Goal: Task Accomplishment & Management: Use online tool/utility

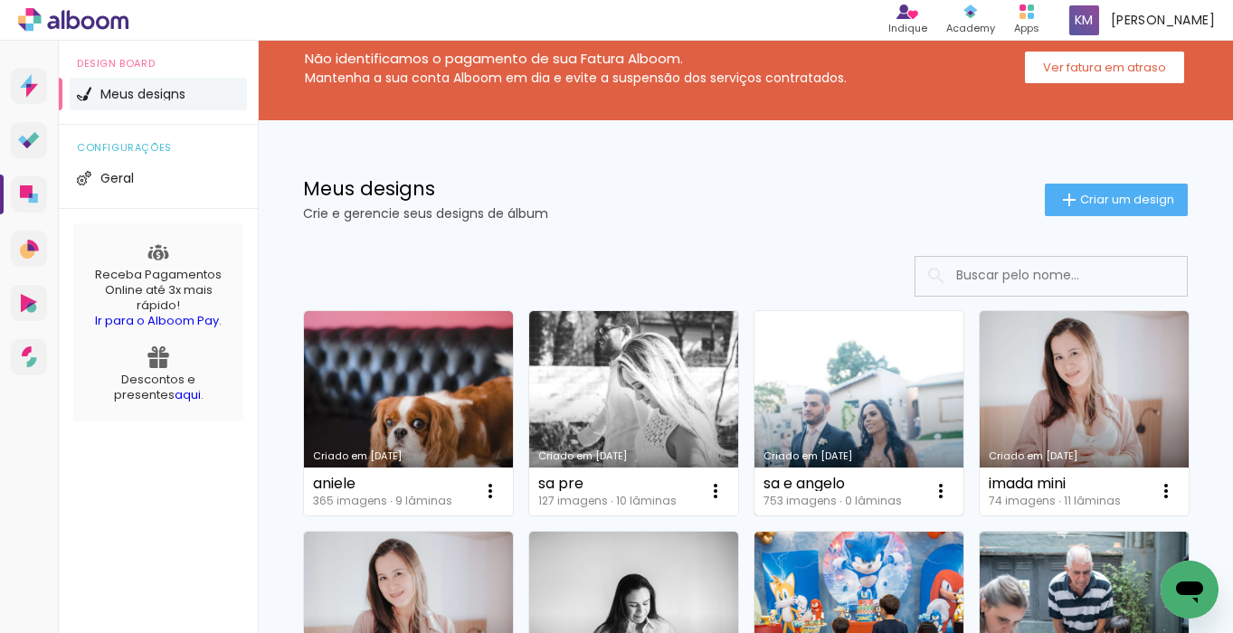
scroll to position [39, 0]
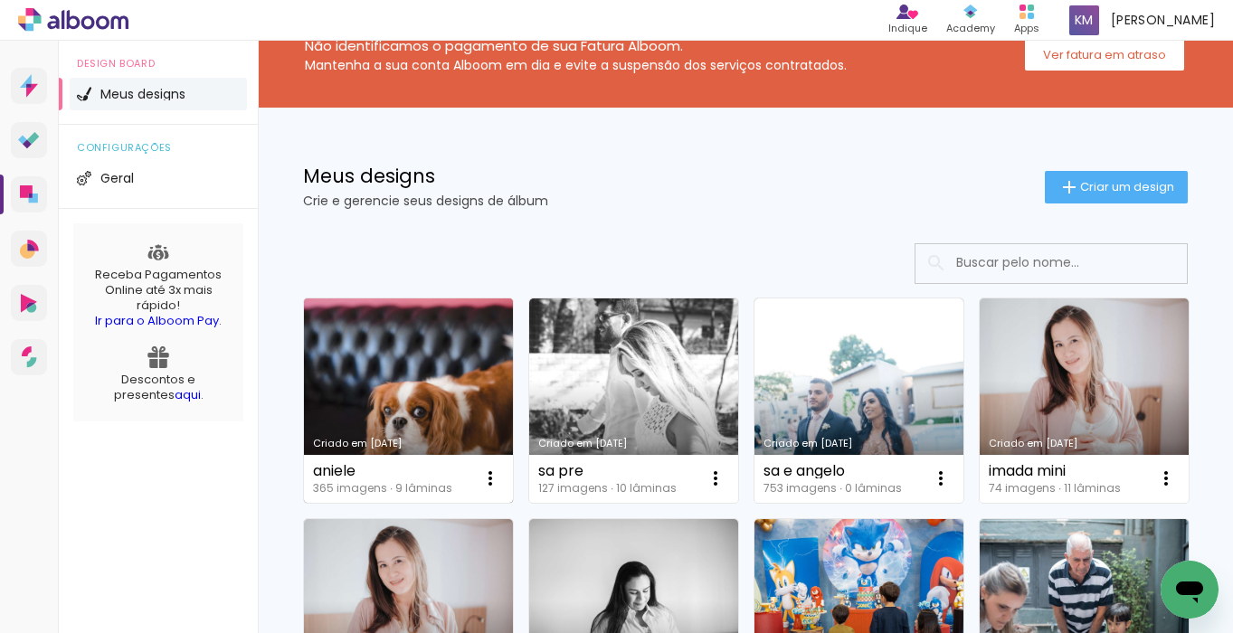
click at [454, 380] on link "Criado em [DATE]" at bounding box center [408, 401] width 209 height 204
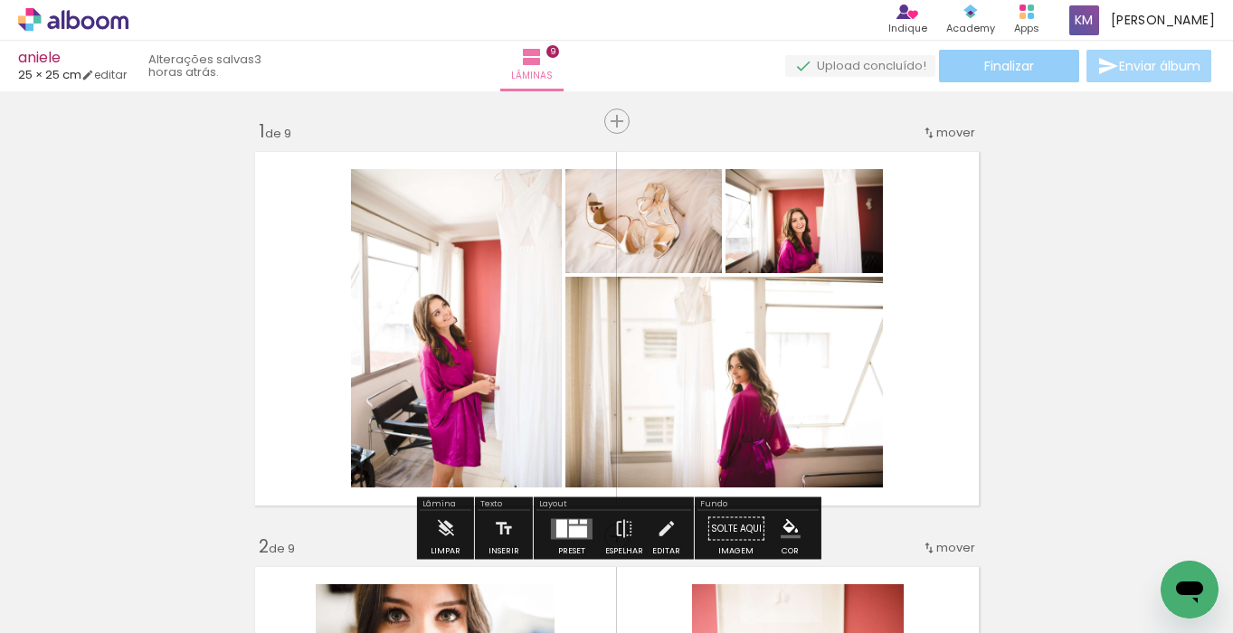
click at [1010, 72] on span "Finalizar" at bounding box center [1009, 66] width 50 height 13
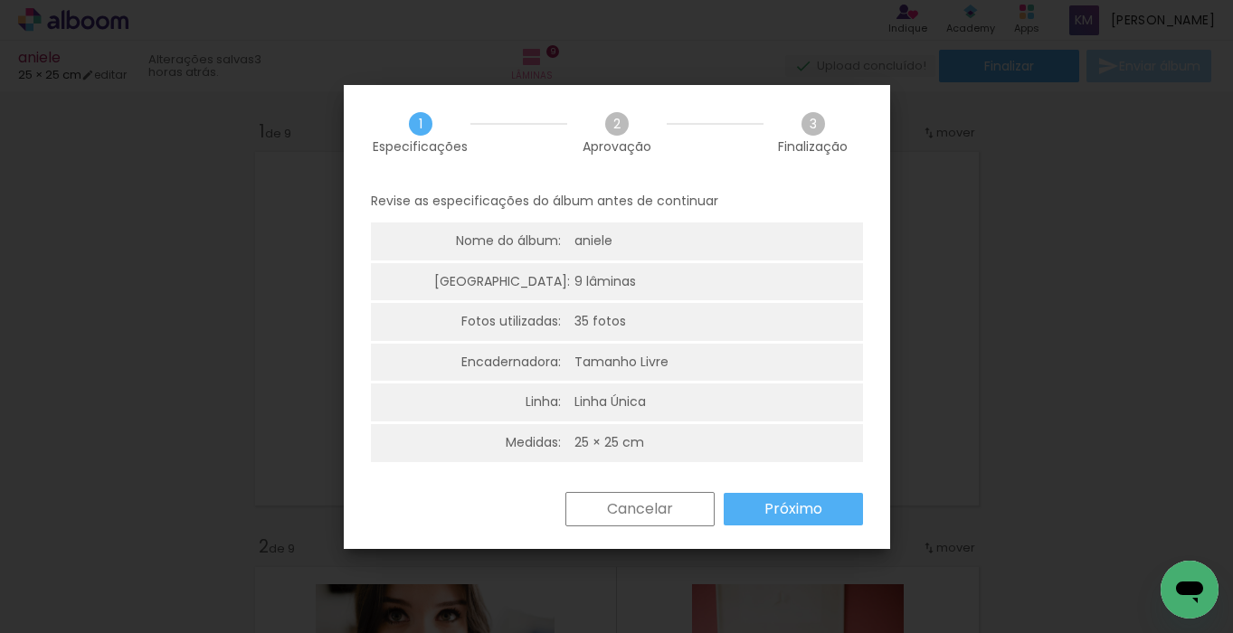
click at [0, 0] on slot "Próximo" at bounding box center [0, 0] width 0 height 0
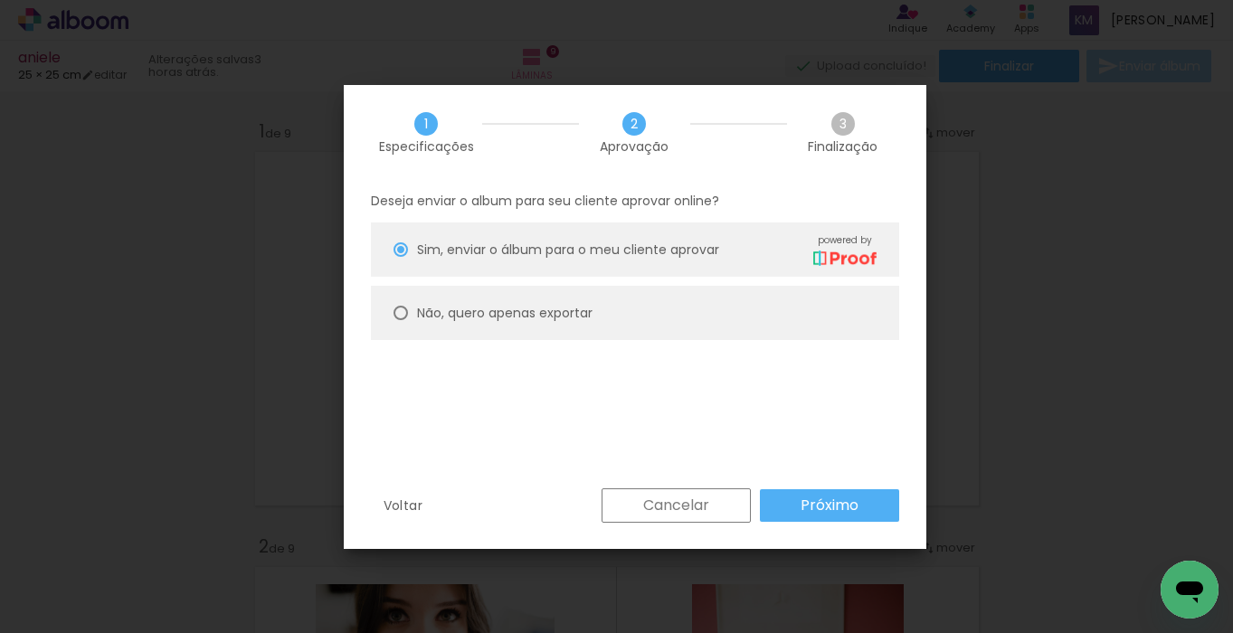
click at [400, 307] on div at bounding box center [401, 313] width 14 height 14
type paper-radio-button "on"
click at [0, 0] on slot "Próximo" at bounding box center [0, 0] width 0 height 0
type input "Alta, 300 DPI"
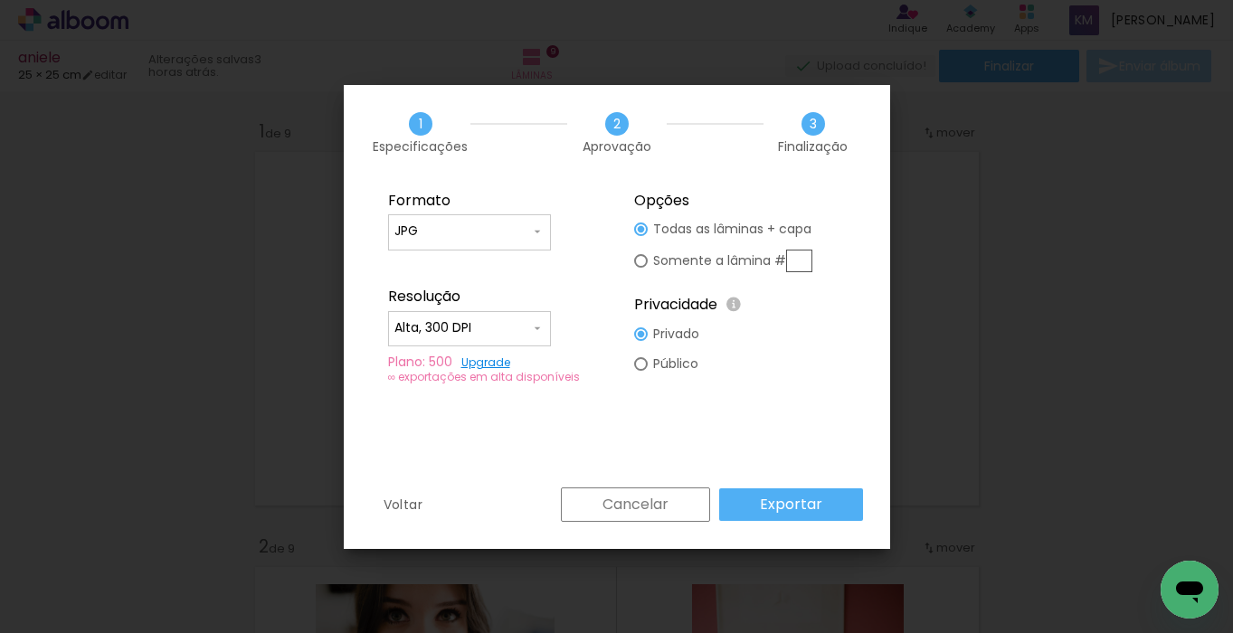
click at [0, 0] on slot "Exportar" at bounding box center [0, 0] width 0 height 0
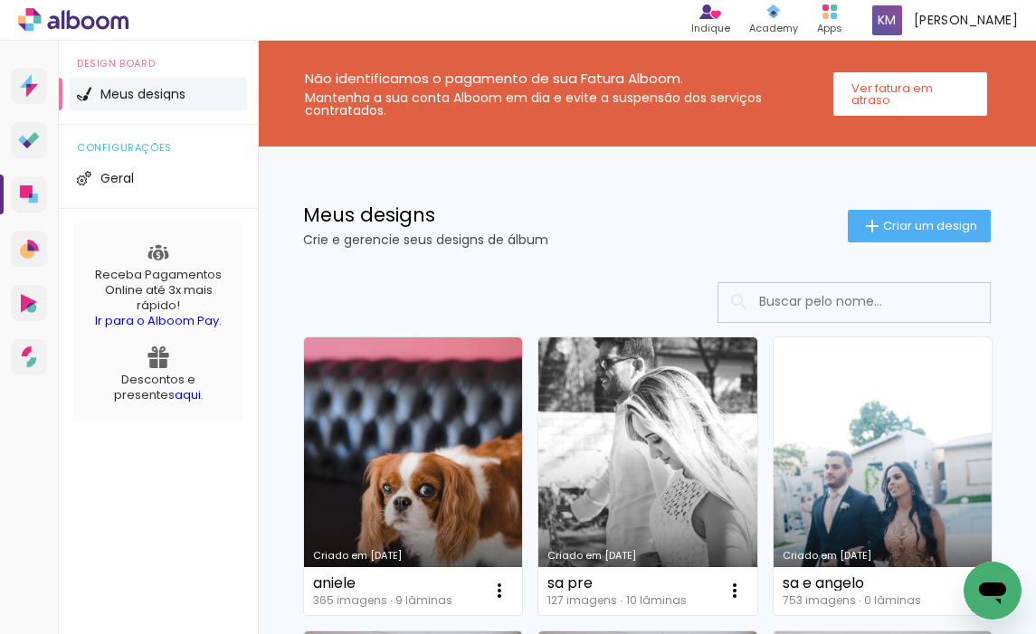
click at [870, 504] on link "Criado em [DATE]" at bounding box center [883, 476] width 218 height 278
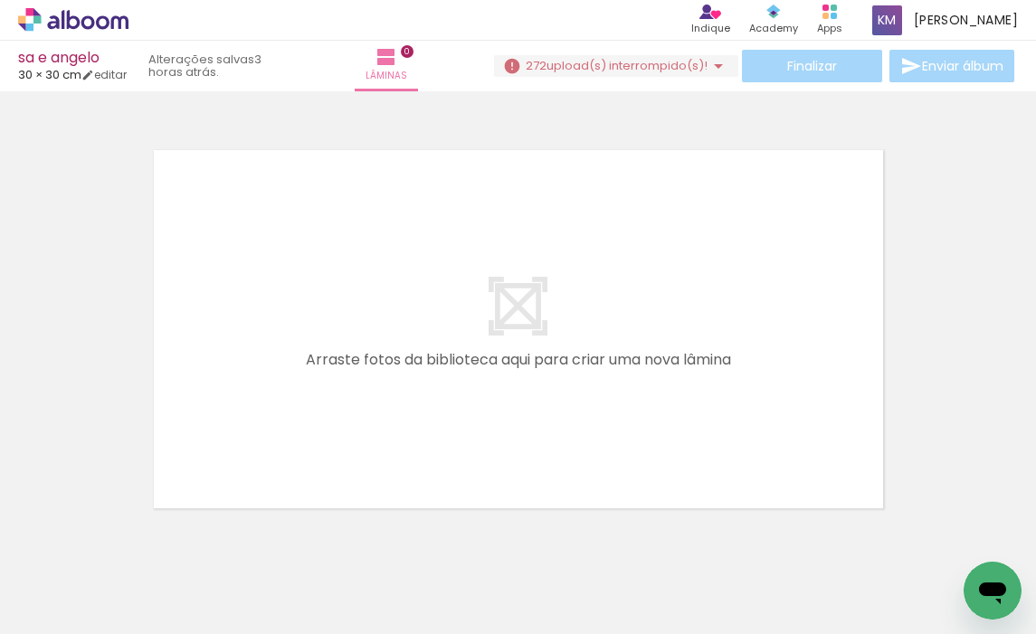
click at [643, 64] on span "upload(s) interrompido(s)!" at bounding box center [627, 65] width 161 height 17
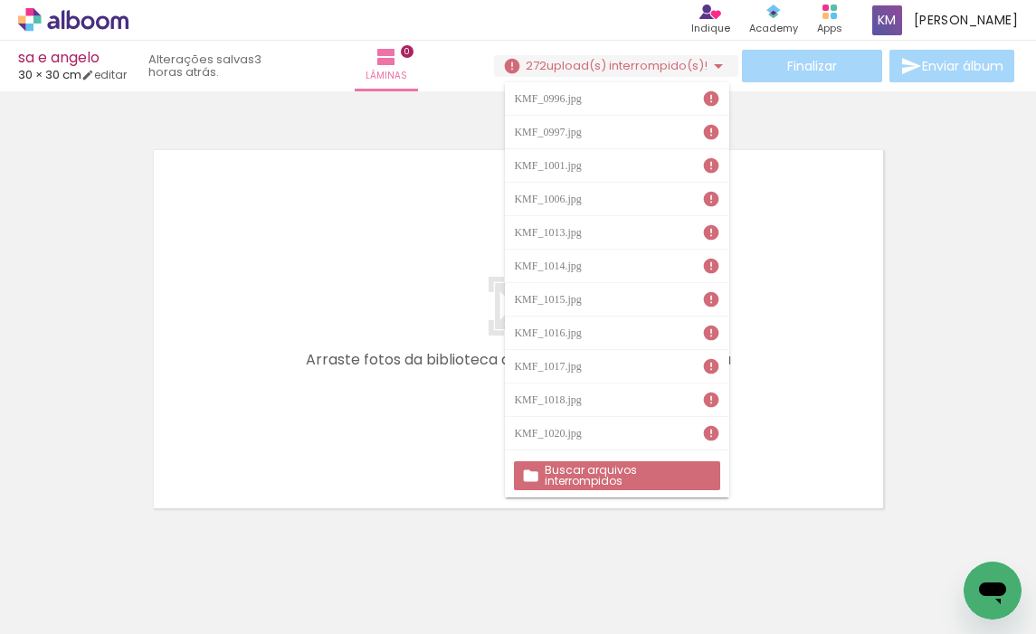
click at [0, 0] on slot "Buscar arquivos interrompidos" at bounding box center [0, 0] width 0 height 0
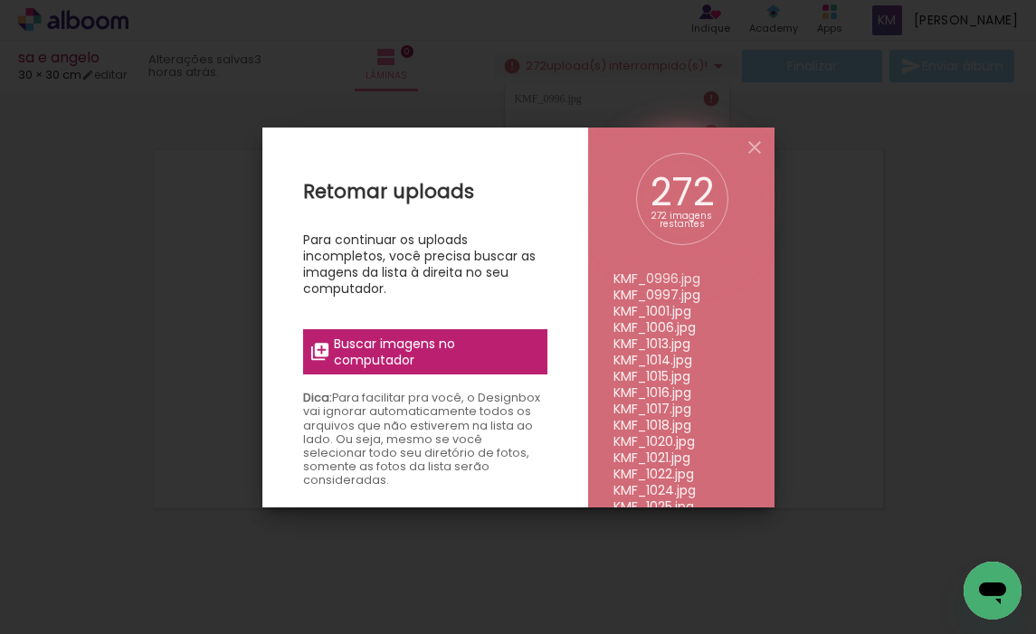
click at [444, 339] on span "Buscar imagens no computador" at bounding box center [435, 352] width 202 height 33
click at [0, 0] on input "file" at bounding box center [0, 0] width 0 height 0
click at [757, 144] on iron-icon at bounding box center [755, 148] width 22 height 22
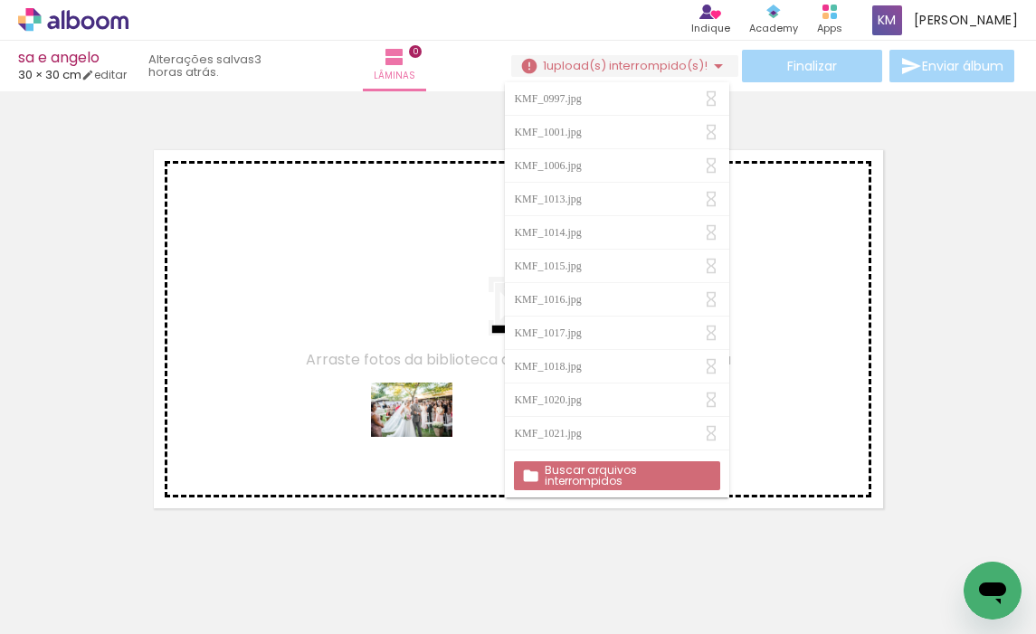
drag, startPoint x: 595, startPoint y: 575, endPoint x: 425, endPoint y: 437, distance: 219.3
click at [425, 437] on quentale-workspace at bounding box center [518, 317] width 1036 height 634
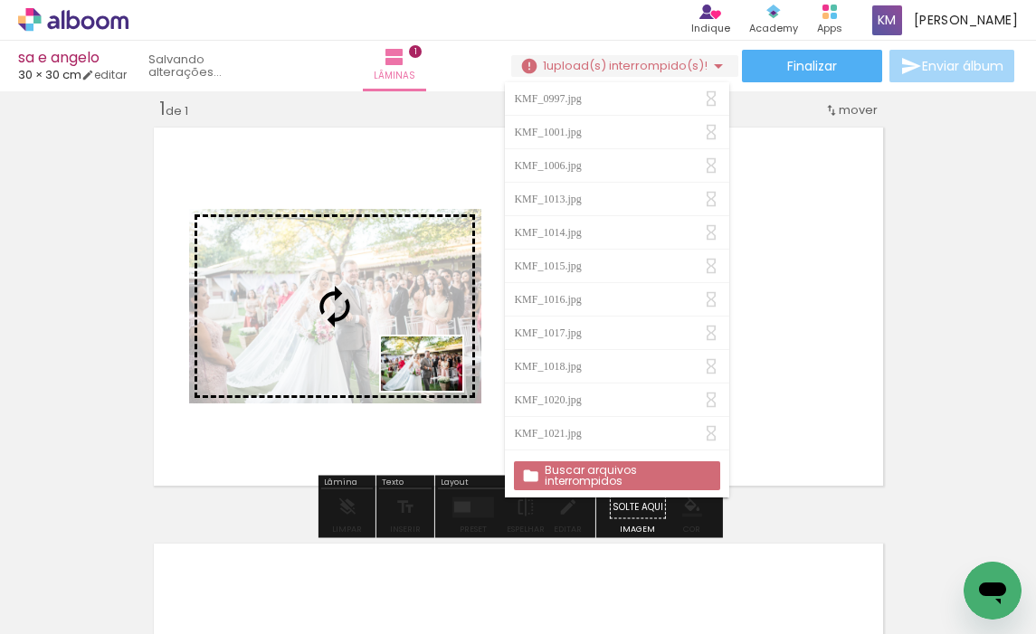
drag, startPoint x: 688, startPoint y: 587, endPoint x: 435, endPoint y: 391, distance: 319.8
click at [435, 391] on quentale-workspace at bounding box center [518, 317] width 1036 height 634
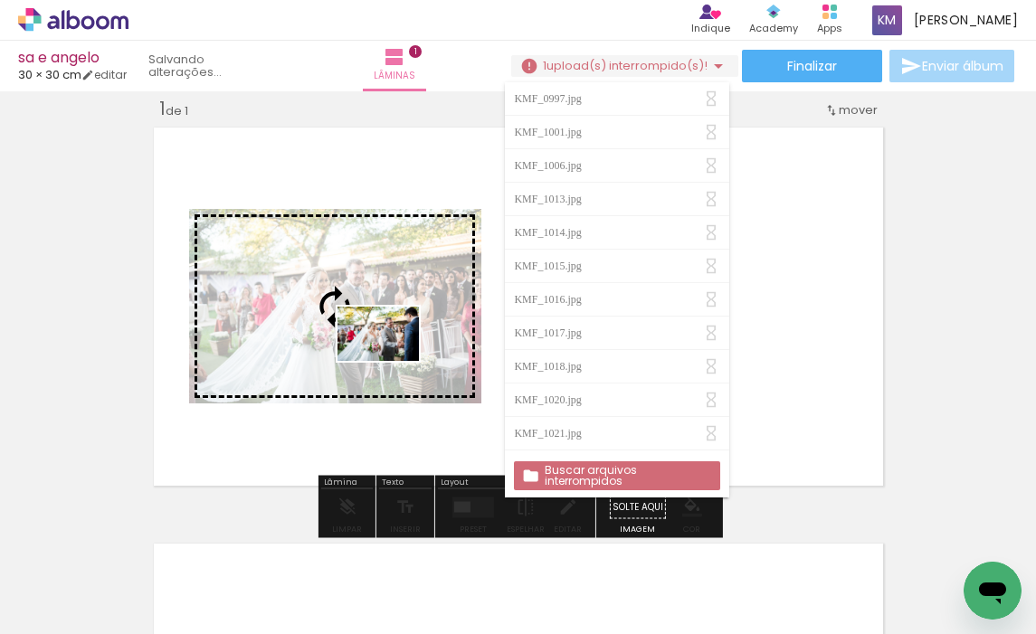
drag, startPoint x: 859, startPoint y: 583, endPoint x: 392, endPoint y: 361, distance: 516.8
click at [392, 361] on quentale-workspace at bounding box center [518, 317] width 1036 height 634
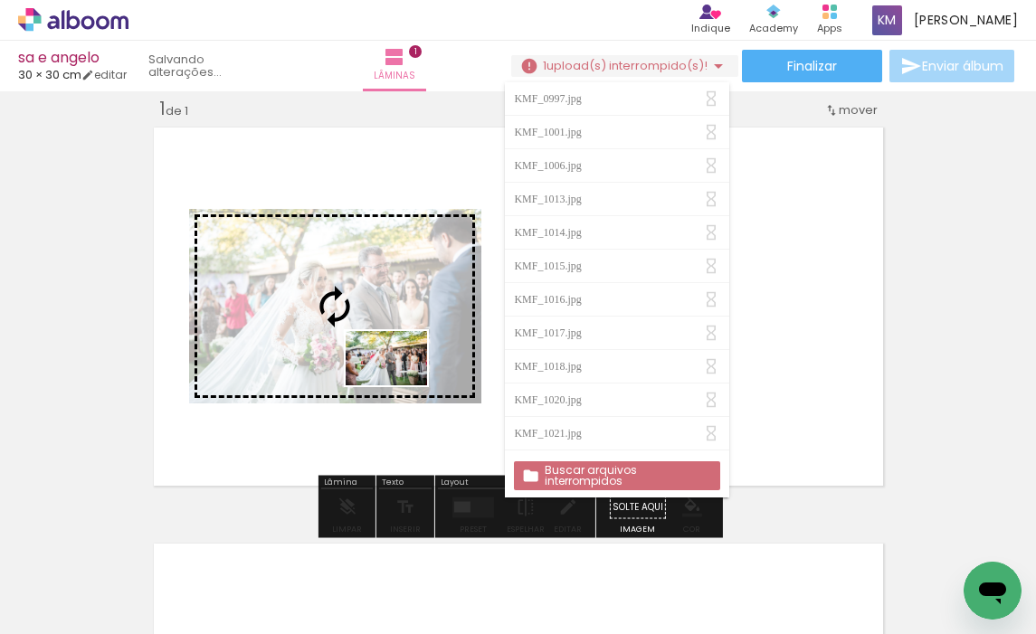
drag, startPoint x: 578, startPoint y: 573, endPoint x: 400, endPoint y: 385, distance: 258.6
click at [400, 385] on quentale-workspace at bounding box center [518, 317] width 1036 height 634
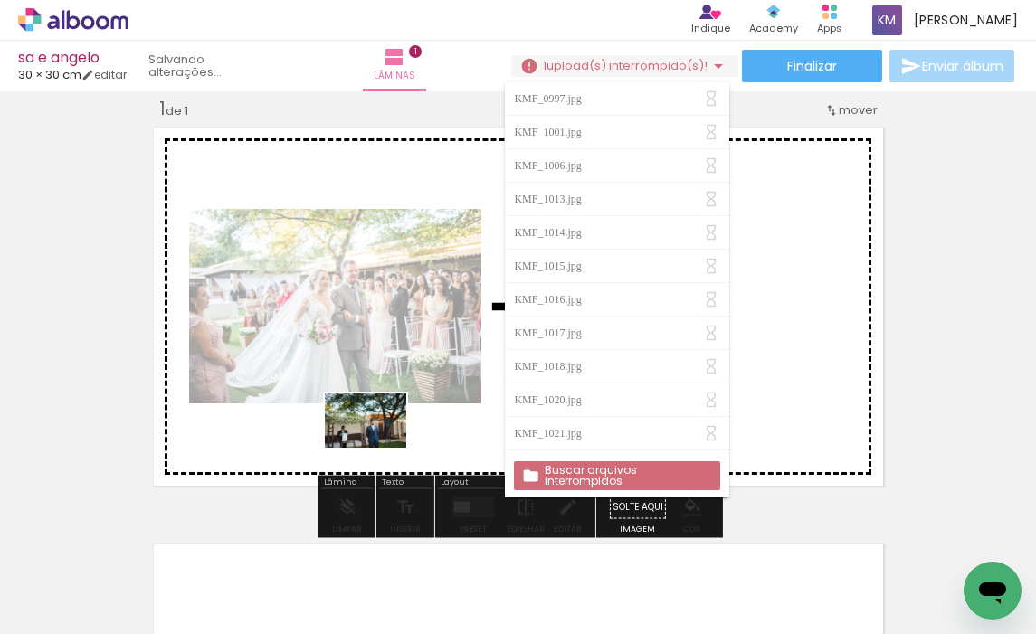
drag, startPoint x: 373, startPoint y: 577, endPoint x: 380, endPoint y: 445, distance: 132.3
click at [380, 445] on quentale-workspace at bounding box center [518, 317] width 1036 height 634
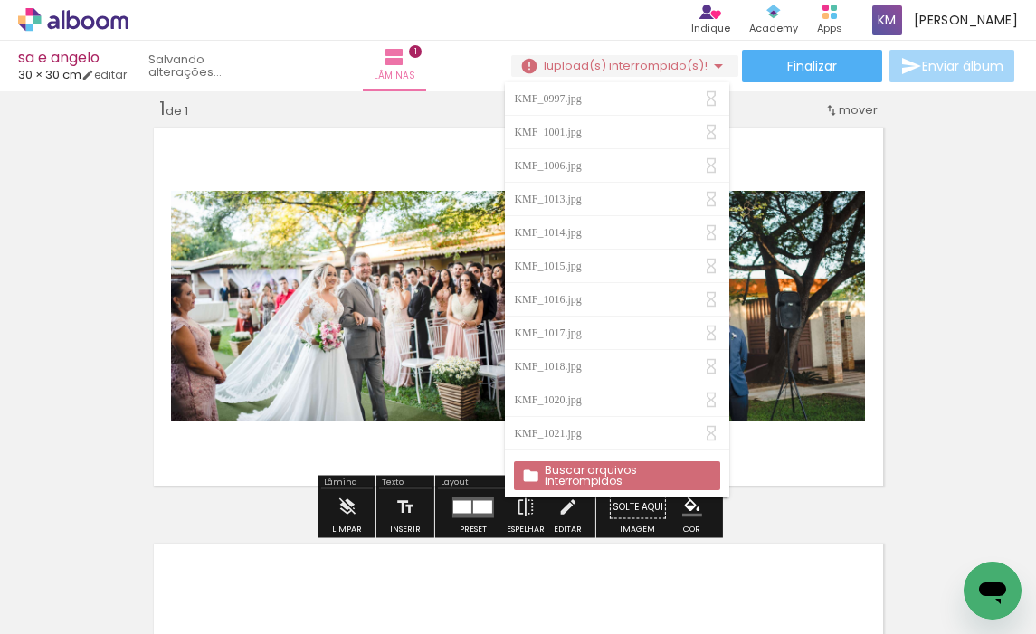
click at [786, 151] on quentale-layouter at bounding box center [518, 306] width 742 height 371
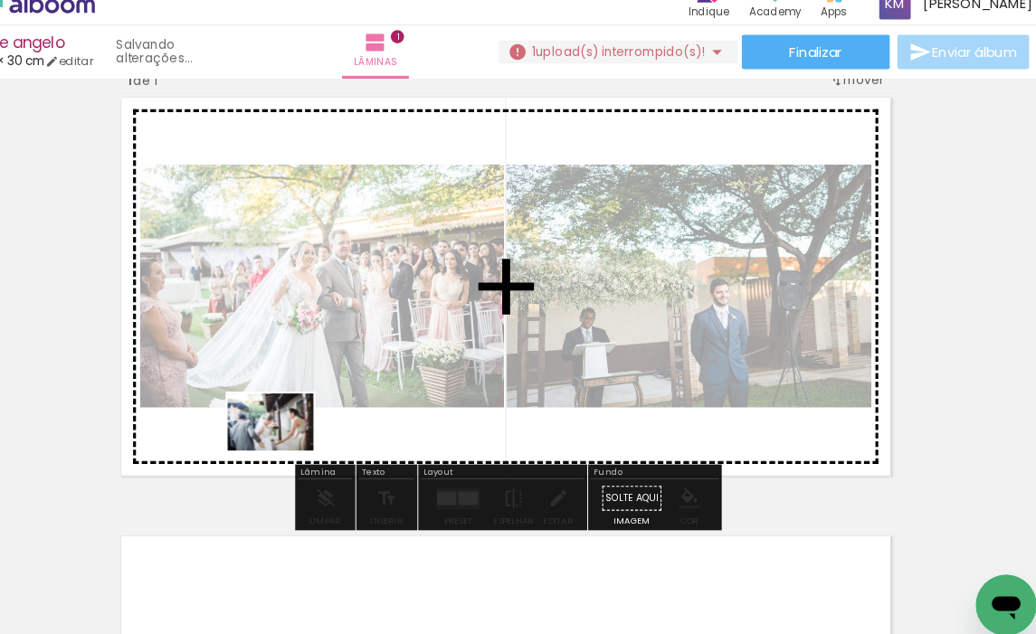
drag, startPoint x: 264, startPoint y: 581, endPoint x: 309, endPoint y: 444, distance: 143.6
click at [309, 444] on quentale-workspace at bounding box center [518, 317] width 1036 height 634
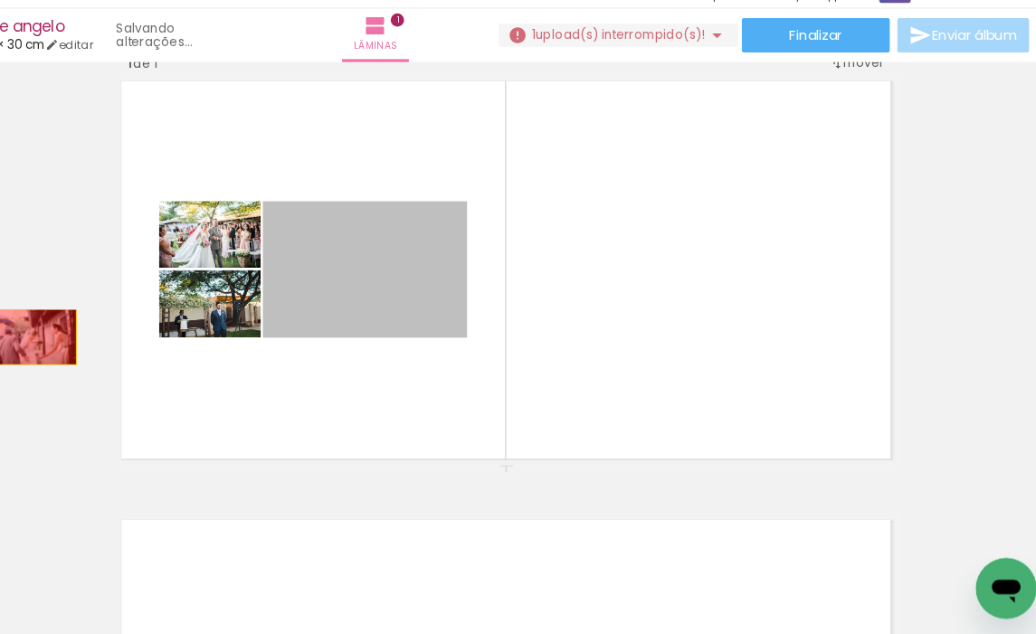
drag, startPoint x: 365, startPoint y: 338, endPoint x: 71, endPoint y: 352, distance: 293.5
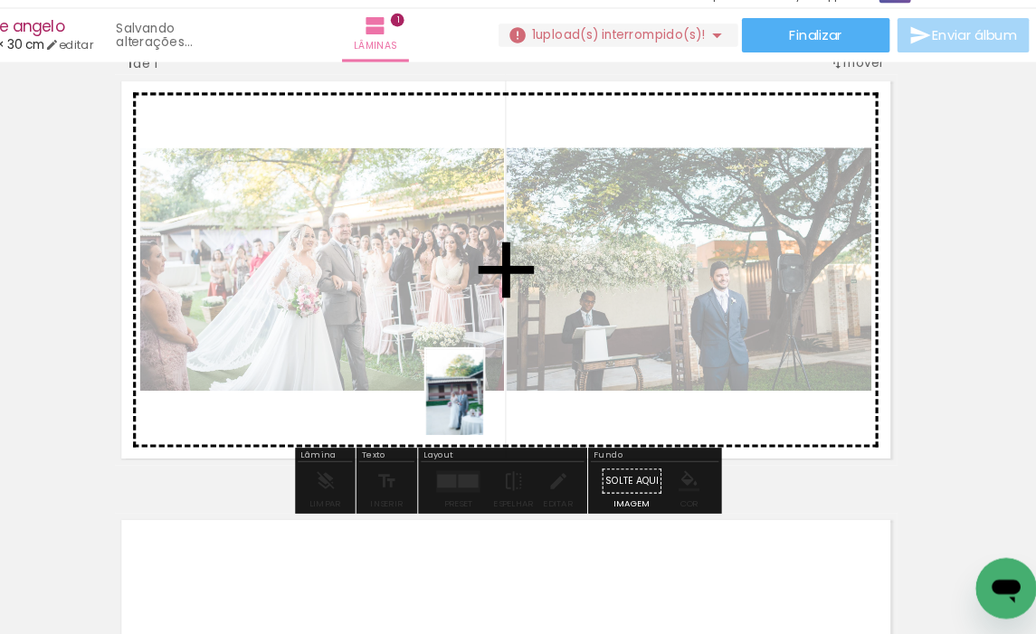
drag, startPoint x: 455, startPoint y: 570, endPoint x: 498, endPoint y: 417, distance: 158.7
click at [498, 417] on quentale-workspace at bounding box center [518, 317] width 1036 height 634
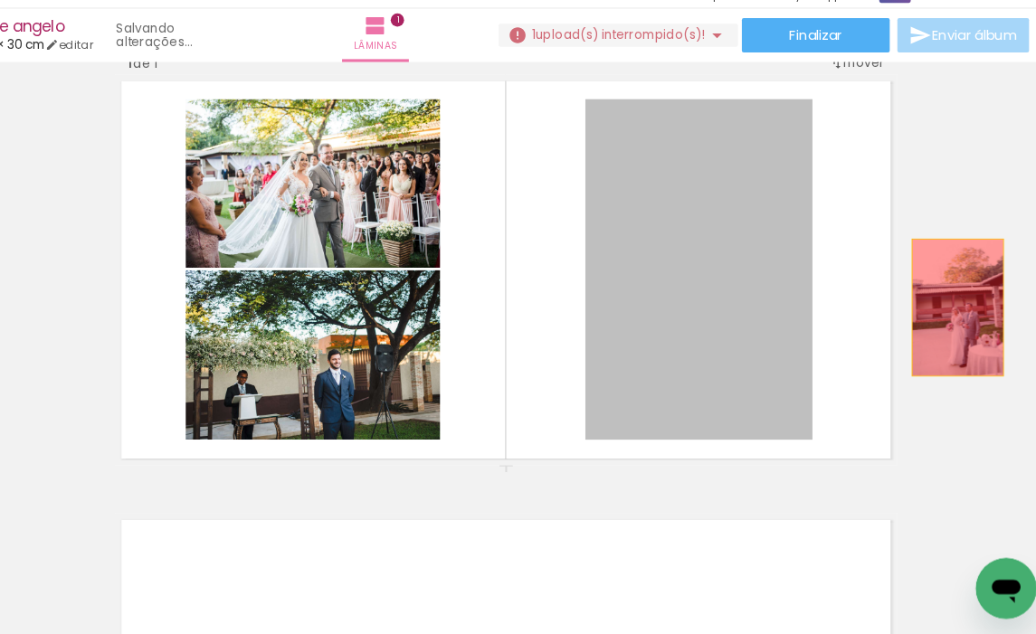
drag, startPoint x: 760, startPoint y: 344, endPoint x: 946, endPoint y: 324, distance: 187.5
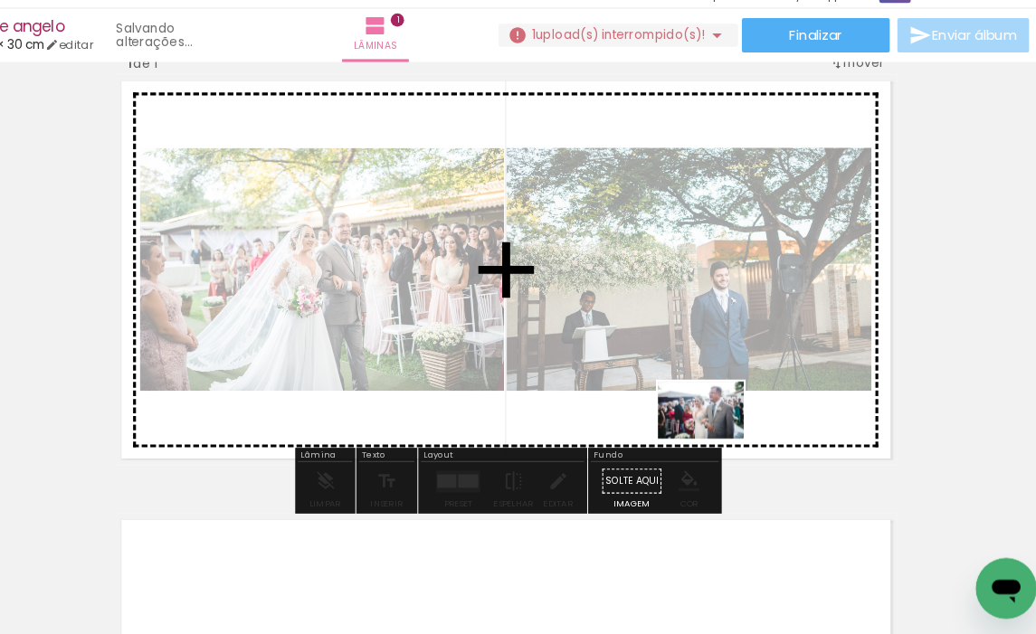
drag, startPoint x: 680, startPoint y: 575, endPoint x: 717, endPoint y: 449, distance: 132.0
click at [717, 449] on quentale-workspace at bounding box center [518, 317] width 1036 height 634
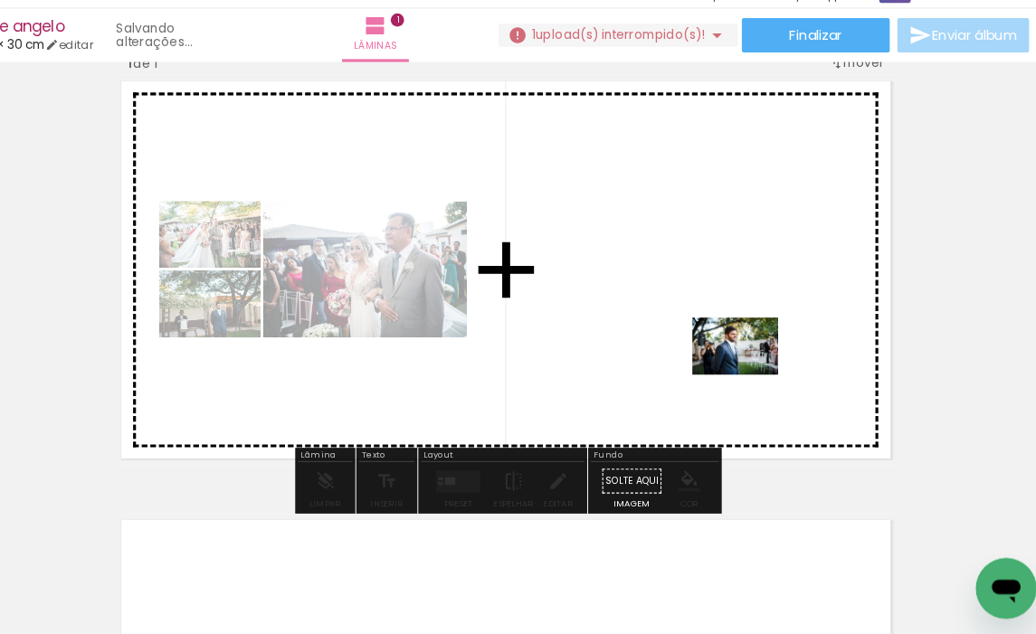
drag, startPoint x: 883, startPoint y: 572, endPoint x: 749, endPoint y: 388, distance: 227.3
click at [749, 388] on quentale-workspace at bounding box center [518, 317] width 1036 height 634
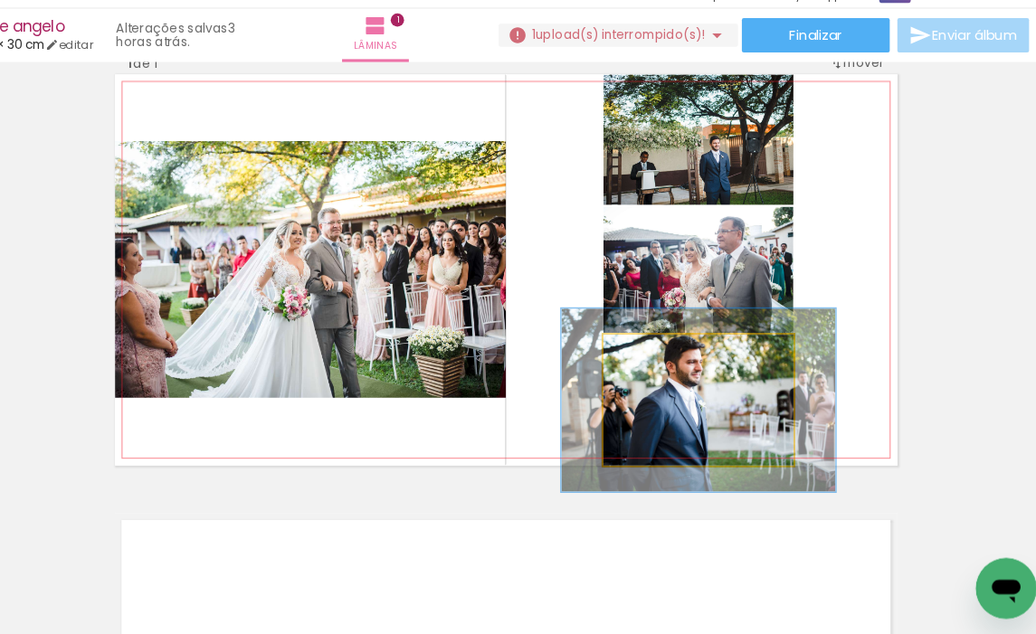
drag, startPoint x: 657, startPoint y: 369, endPoint x: 683, endPoint y: 370, distance: 26.3
type paper-slider "141"
click at [683, 370] on div at bounding box center [678, 369] width 16 height 16
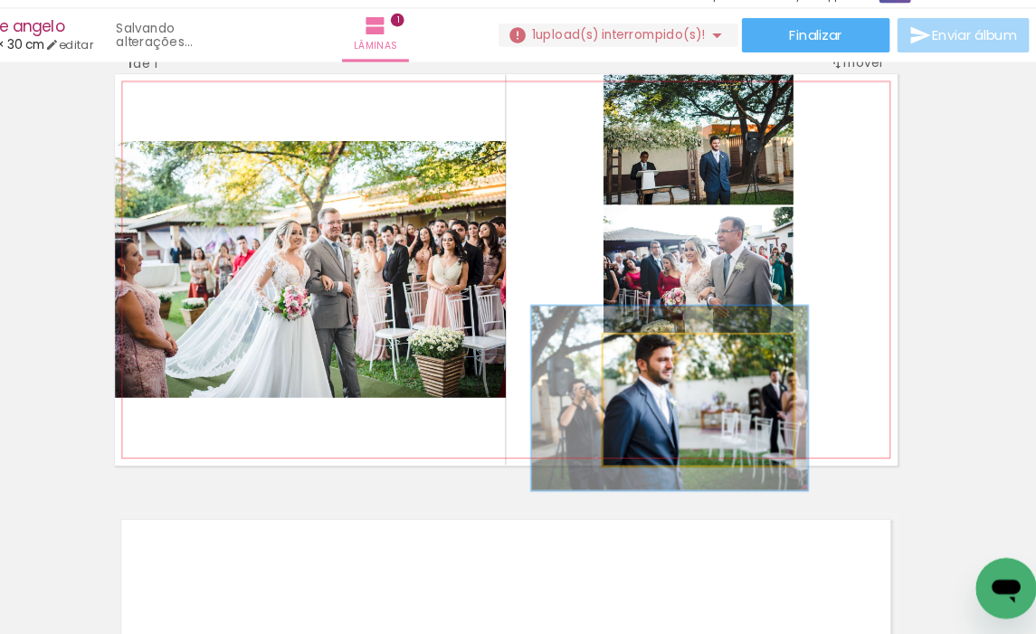
drag, startPoint x: 755, startPoint y: 420, endPoint x: 727, endPoint y: 418, distance: 27.2
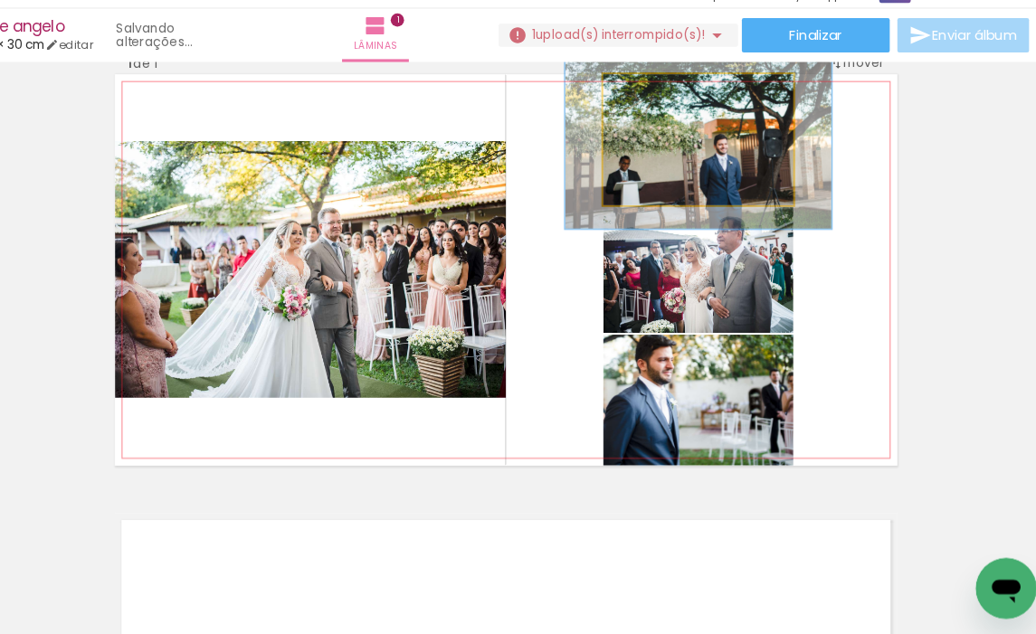
drag, startPoint x: 658, startPoint y: 128, endPoint x: 680, endPoint y: 129, distance: 22.6
type paper-slider "141"
click at [680, 126] on div at bounding box center [675, 122] width 29 height 29
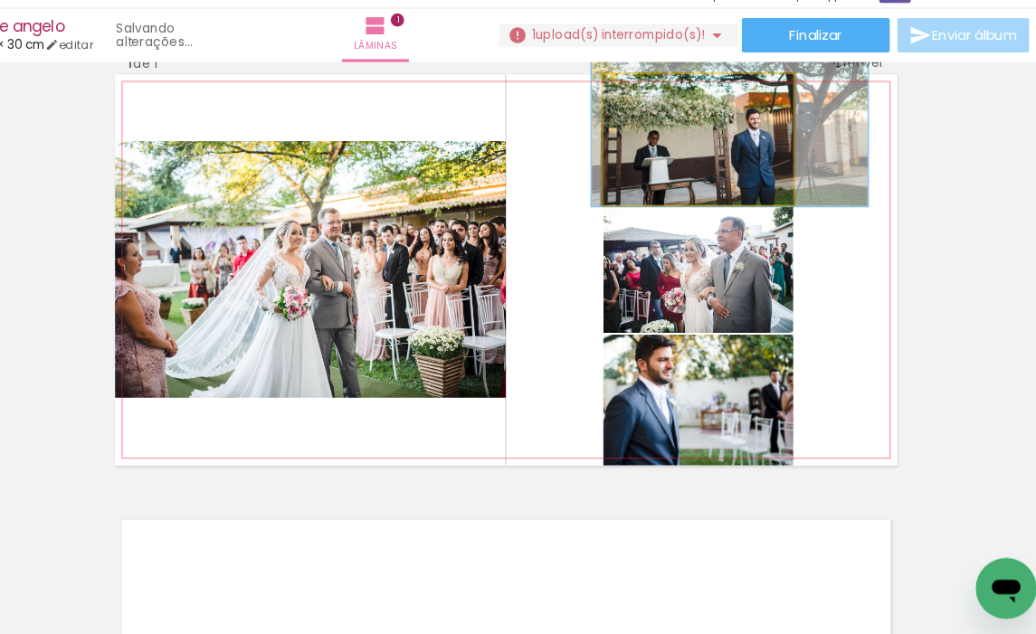
drag, startPoint x: 719, startPoint y: 208, endPoint x: 750, endPoint y: 183, distance: 39.9
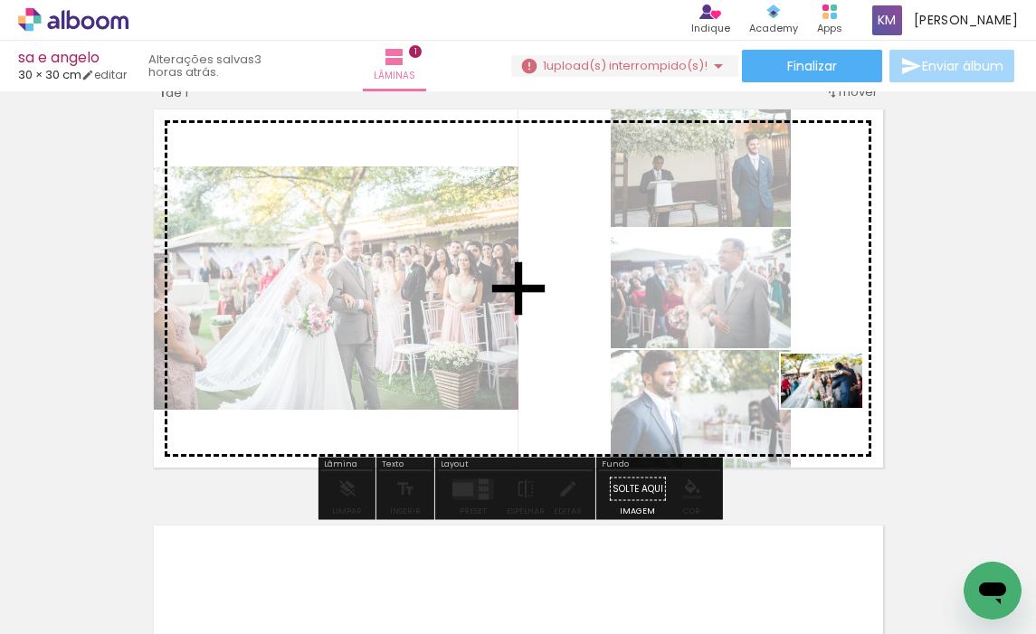
drag, startPoint x: 698, startPoint y: 581, endPoint x: 835, endPoint y: 408, distance: 220.9
click at [835, 408] on quentale-workspace at bounding box center [518, 317] width 1036 height 634
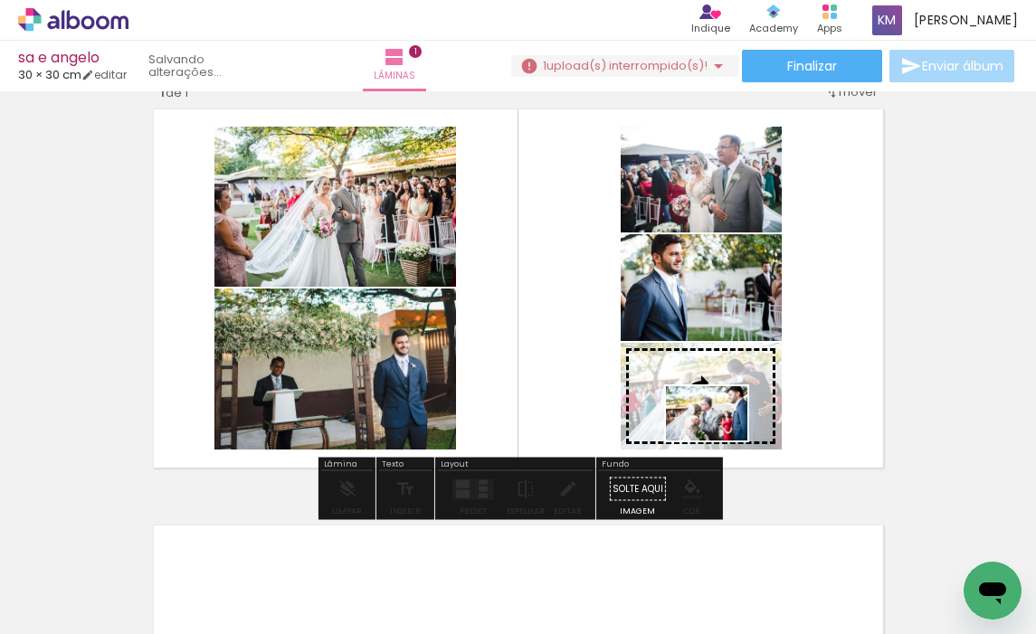
drag, startPoint x: 711, startPoint y: 567, endPoint x: 720, endPoint y: 441, distance: 127.0
click at [720, 441] on quentale-workspace at bounding box center [518, 317] width 1036 height 634
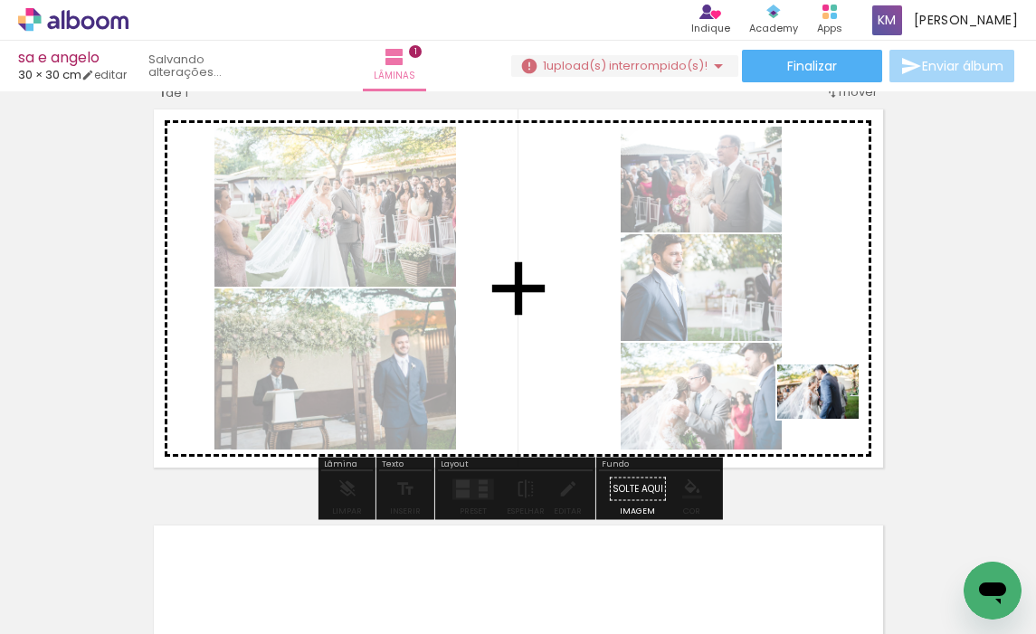
drag, startPoint x: 453, startPoint y: 575, endPoint x: 832, endPoint y: 419, distance: 410.2
click at [832, 419] on quentale-workspace at bounding box center [518, 317] width 1036 height 634
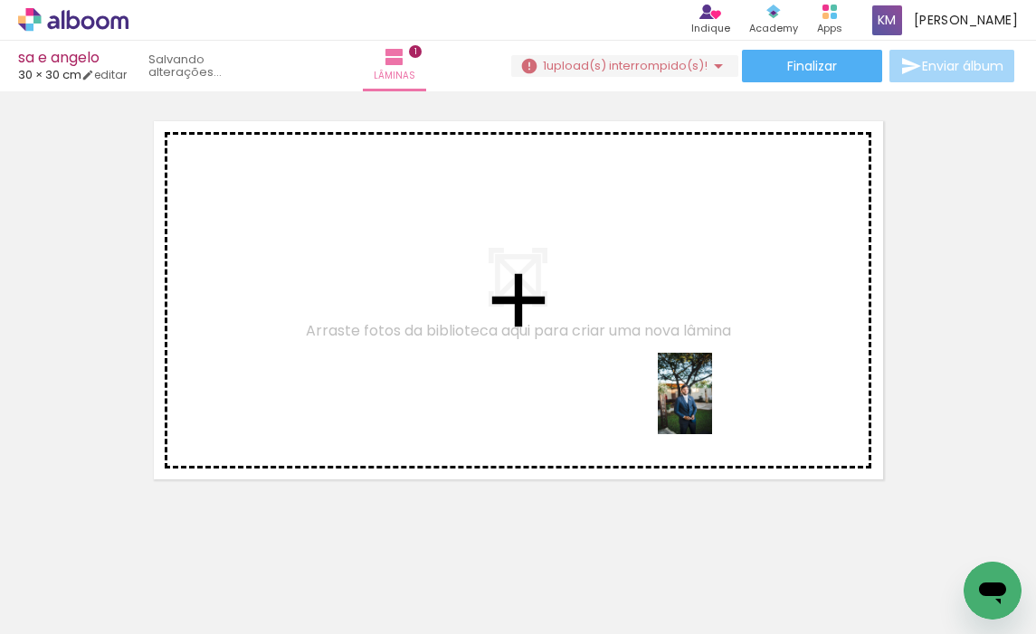
drag, startPoint x: 692, startPoint y: 564, endPoint x: 712, endPoint y: 406, distance: 158.7
click at [712, 406] on quentale-workspace at bounding box center [518, 317] width 1036 height 634
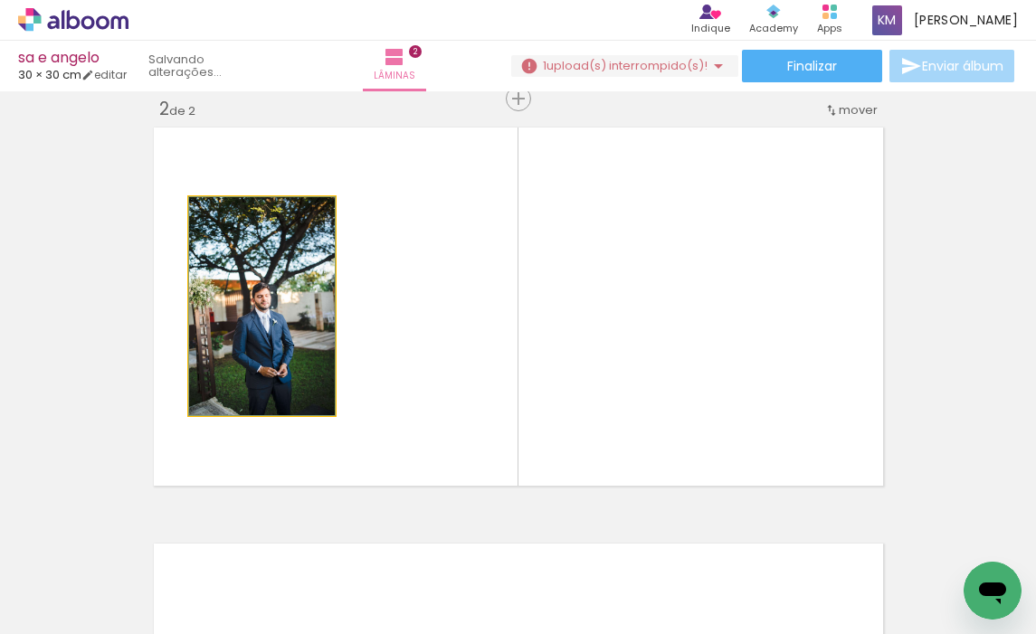
drag, startPoint x: 235, startPoint y: 369, endPoint x: 86, endPoint y: 366, distance: 149.3
click at [86, 366] on div "Inserir lâmina 1 de 2 Inserir lâmina 2 de 2" at bounding box center [518, 284] width 1036 height 1250
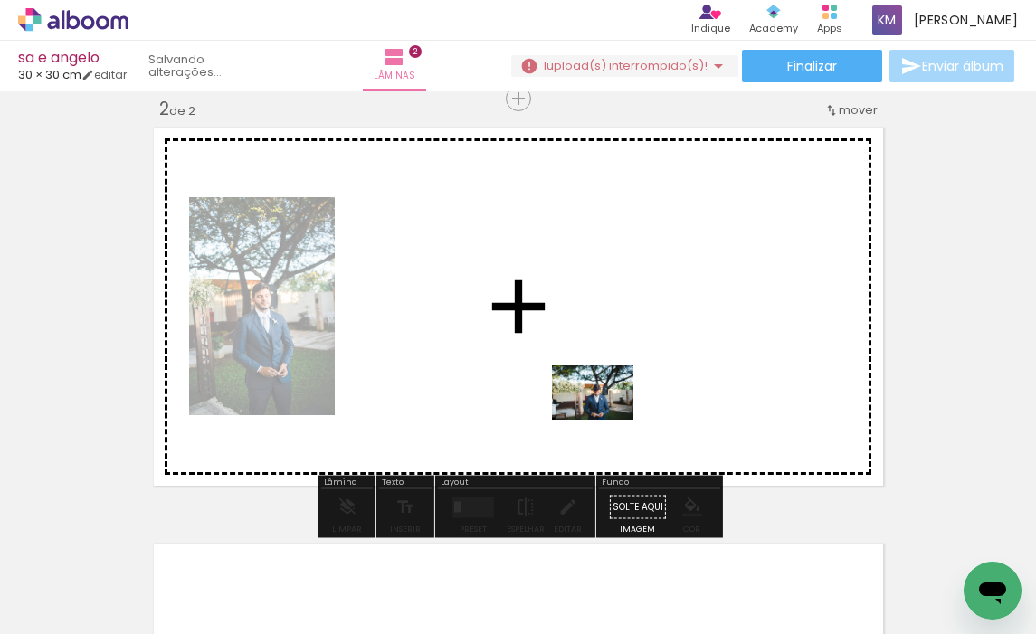
drag, startPoint x: 601, startPoint y: 576, endPoint x: 606, endPoint y: 420, distance: 156.6
click at [606, 420] on quentale-workspace at bounding box center [518, 317] width 1036 height 634
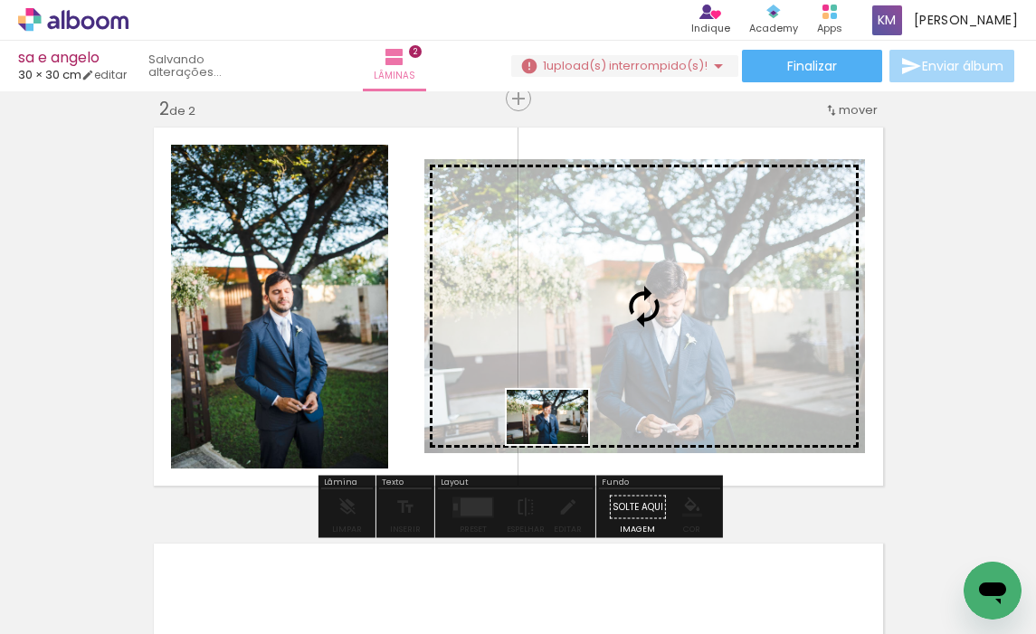
drag, startPoint x: 501, startPoint y: 544, endPoint x: 561, endPoint y: 444, distance: 116.1
click at [561, 444] on quentale-workspace at bounding box center [518, 317] width 1036 height 634
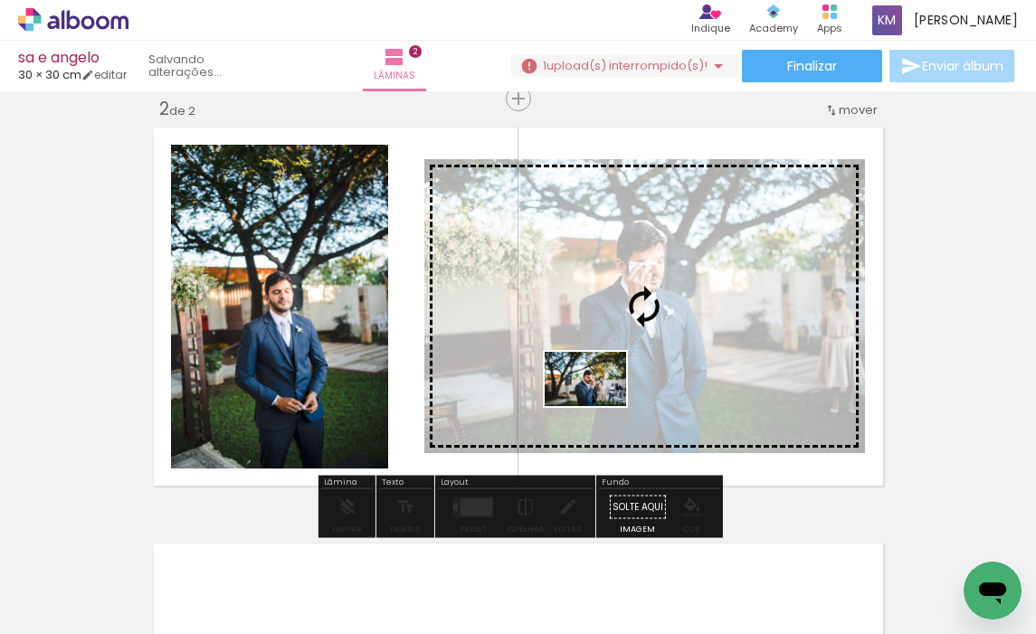
drag, startPoint x: 410, startPoint y: 575, endPoint x: 599, endPoint y: 406, distance: 253.8
click at [599, 406] on quentale-workspace at bounding box center [518, 317] width 1036 height 634
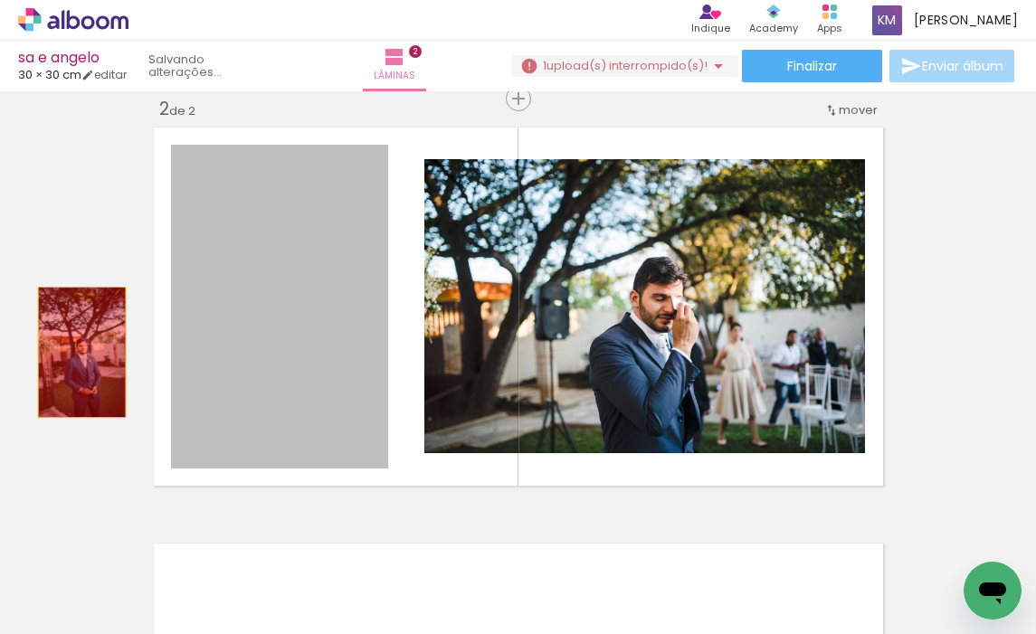
drag, startPoint x: 199, startPoint y: 361, endPoint x: 79, endPoint y: 351, distance: 120.8
click at [79, 351] on div "Inserir lâmina 1 de 2 Inserir lâmina 2 de 2" at bounding box center [518, 284] width 1036 height 1250
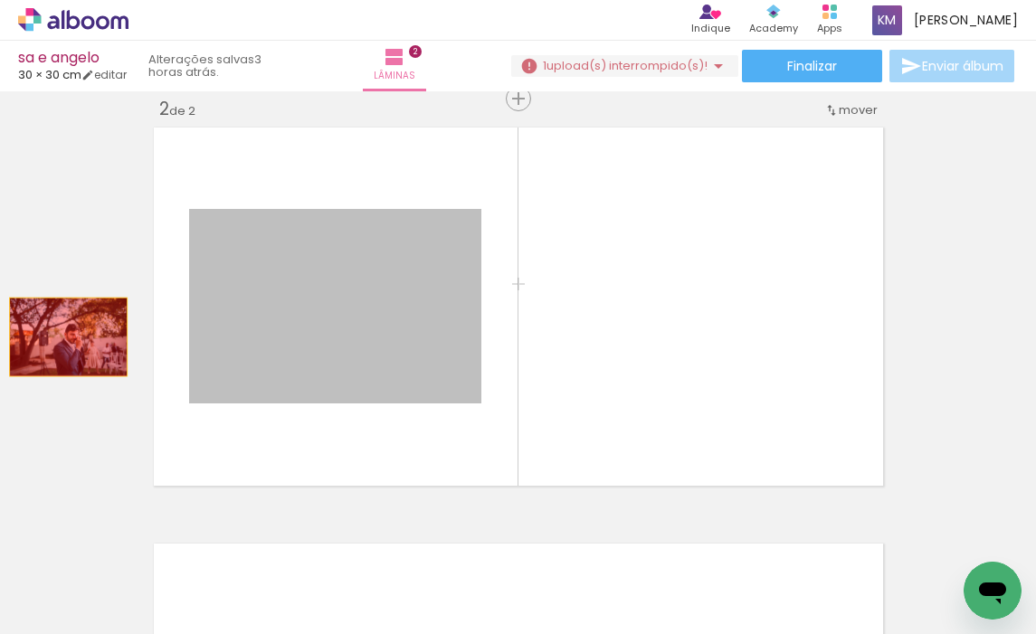
drag, startPoint x: 190, startPoint y: 353, endPoint x: 68, endPoint y: 337, distance: 123.2
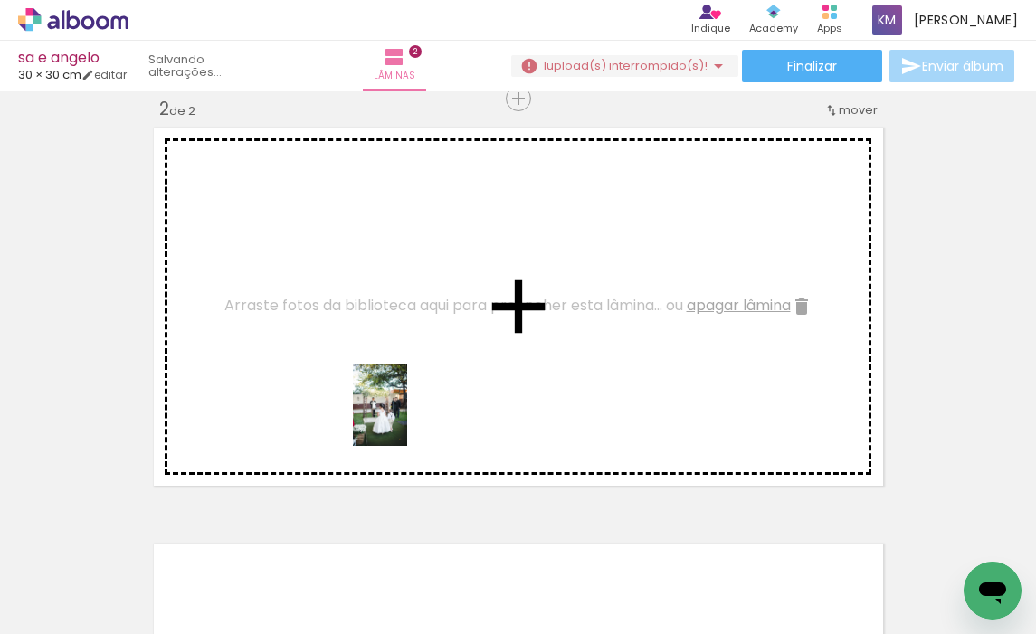
drag, startPoint x: 378, startPoint y: 549, endPoint x: 407, endPoint y: 419, distance: 133.5
click at [407, 419] on quentale-workspace at bounding box center [518, 317] width 1036 height 634
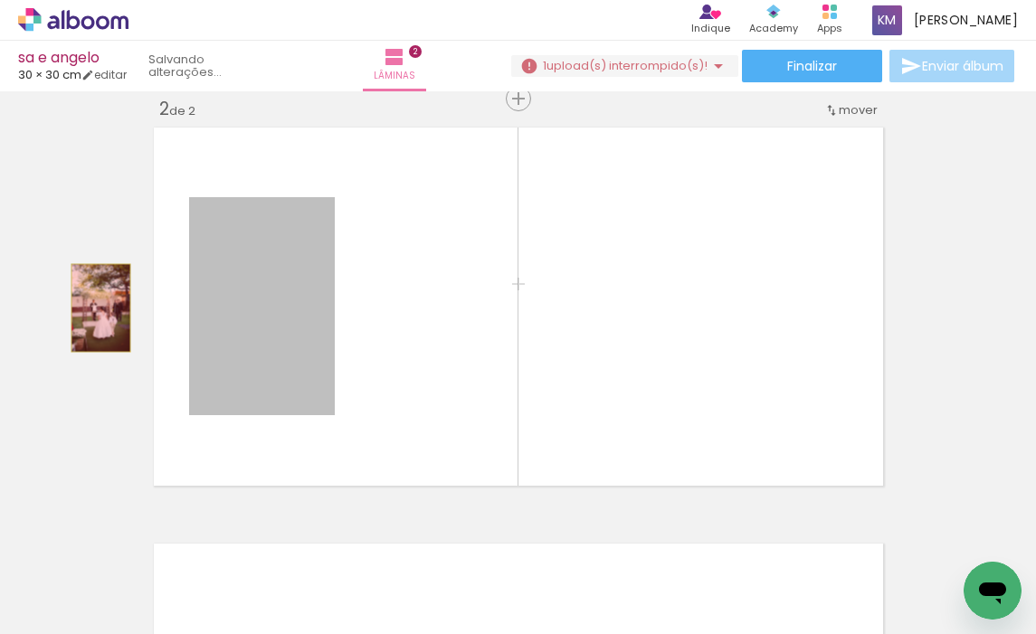
drag, startPoint x: 203, startPoint y: 309, endPoint x: 98, endPoint y: 308, distance: 105.0
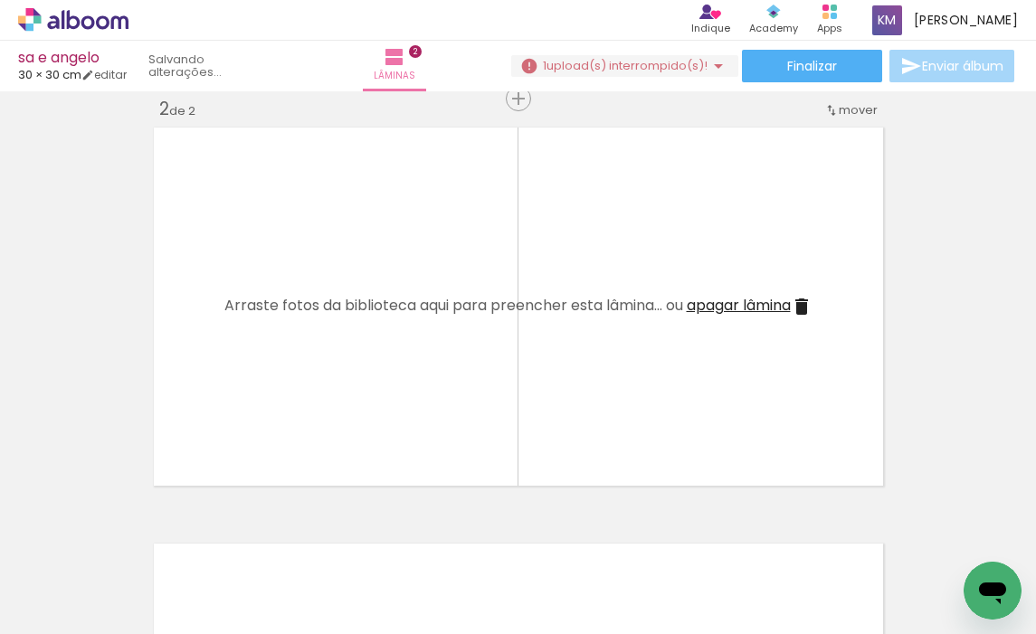
scroll to position [0, 70083]
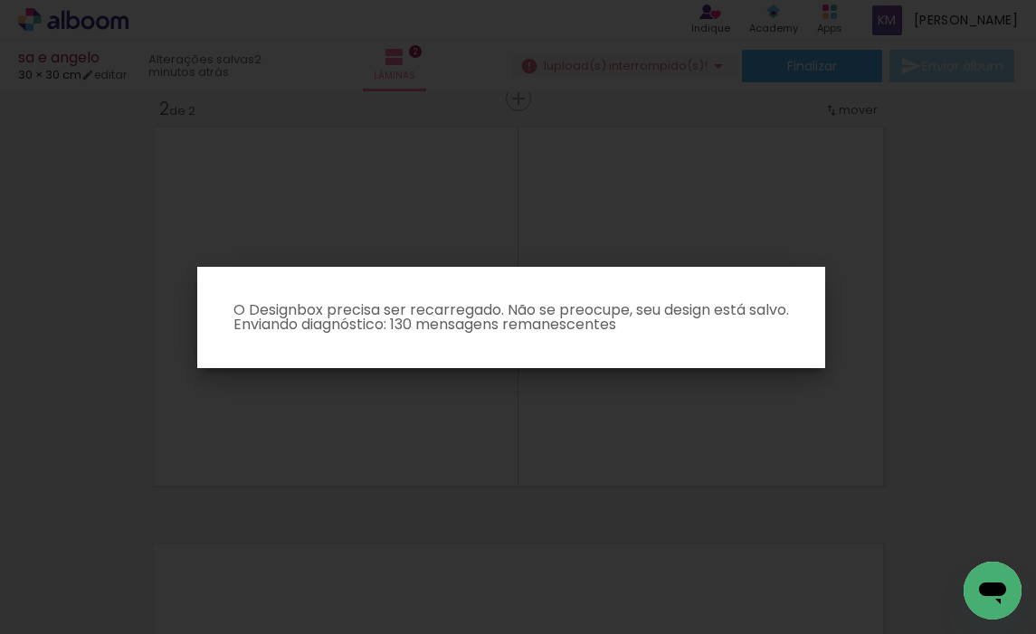
scroll to position [0, 70083]
click at [509, 195] on iron-overlay-backdrop at bounding box center [518, 317] width 1036 height 634
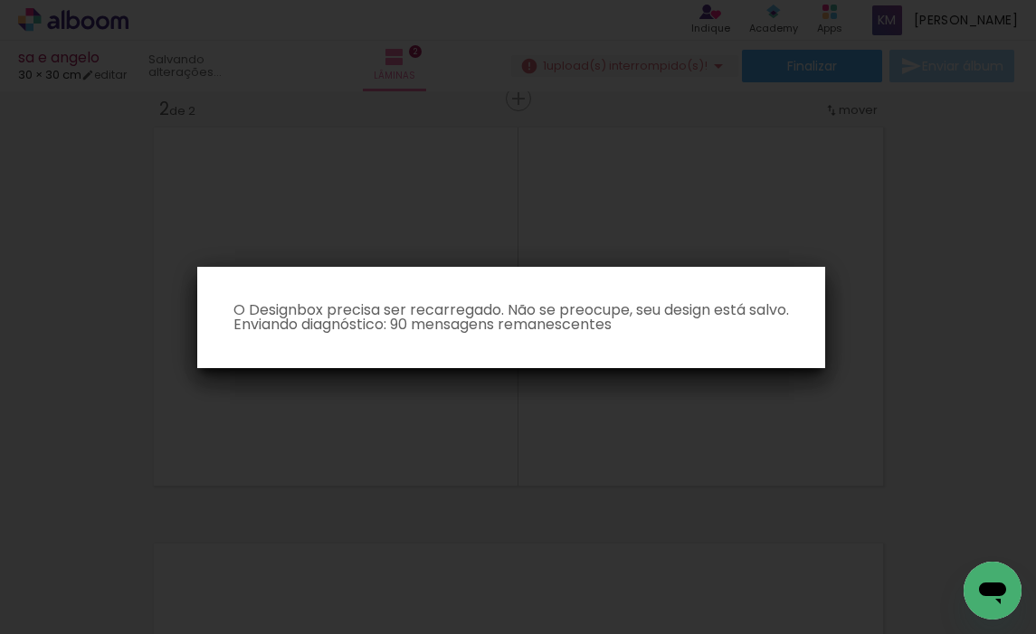
click at [744, 257] on iron-overlay-backdrop at bounding box center [518, 317] width 1036 height 634
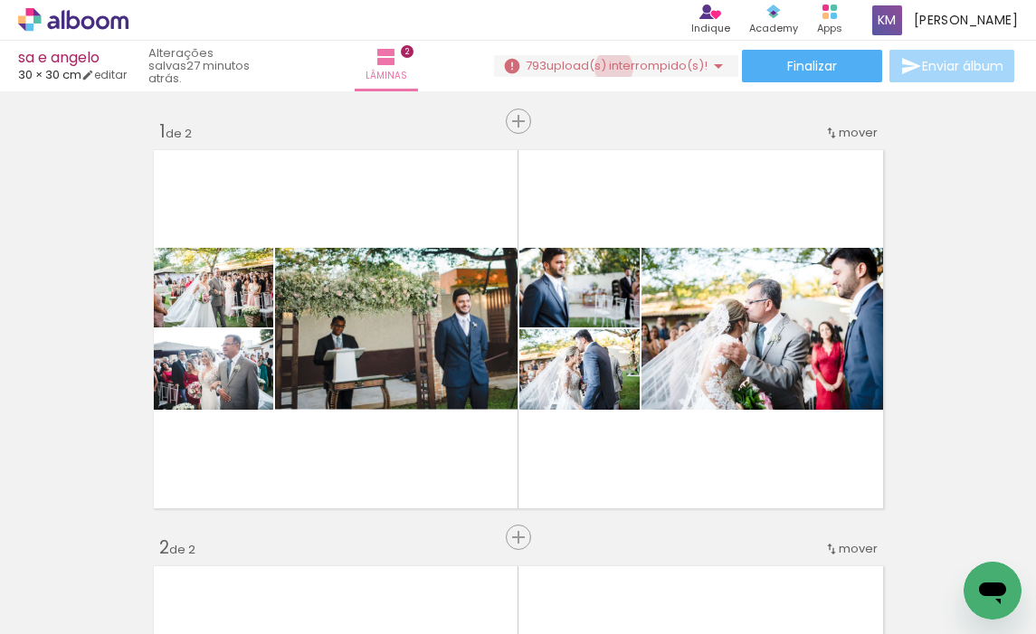
click at [606, 68] on span "upload(s) interrompido(s)!" at bounding box center [627, 65] width 161 height 17
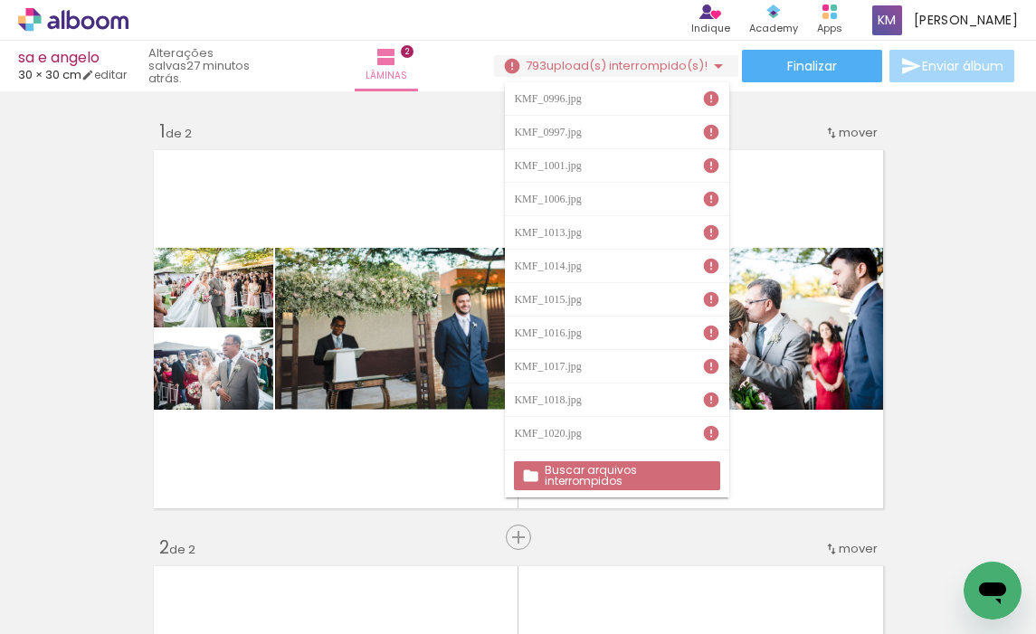
click at [639, 29] on div "› Editor de álbum Indique Indique e ganhe Conteúdo que inspira Academy Produtos…" at bounding box center [518, 20] width 1036 height 41
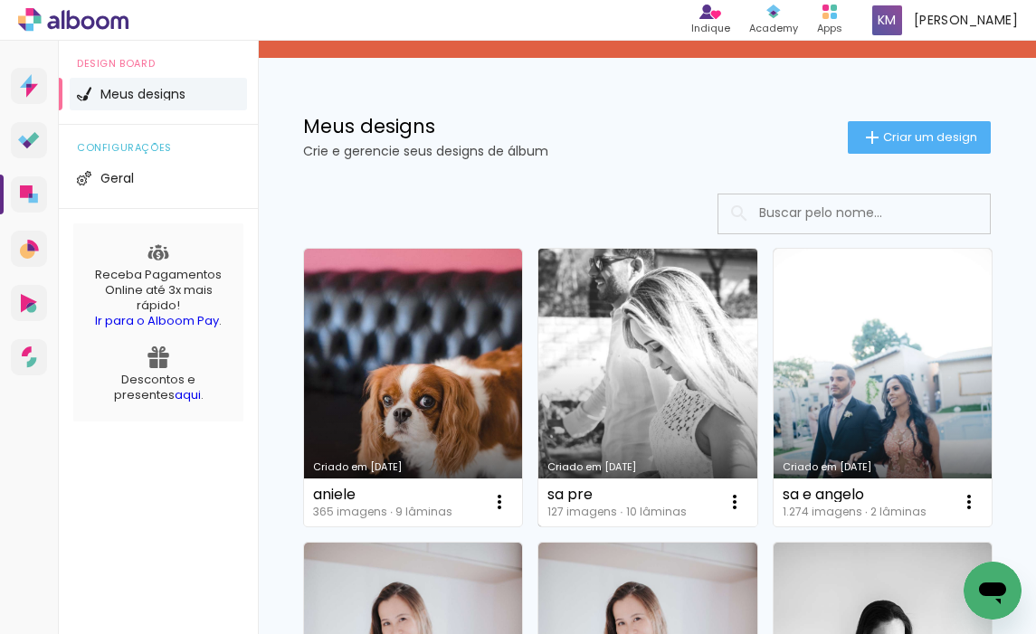
scroll to position [105, 0]
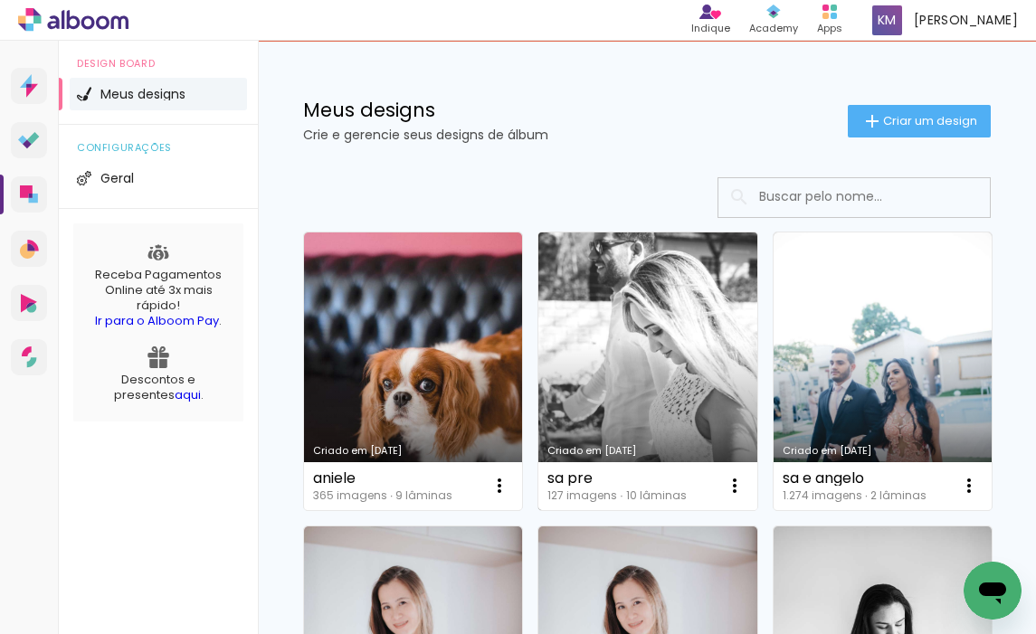
click at [657, 390] on link "Criado em [DATE]" at bounding box center [647, 372] width 218 height 278
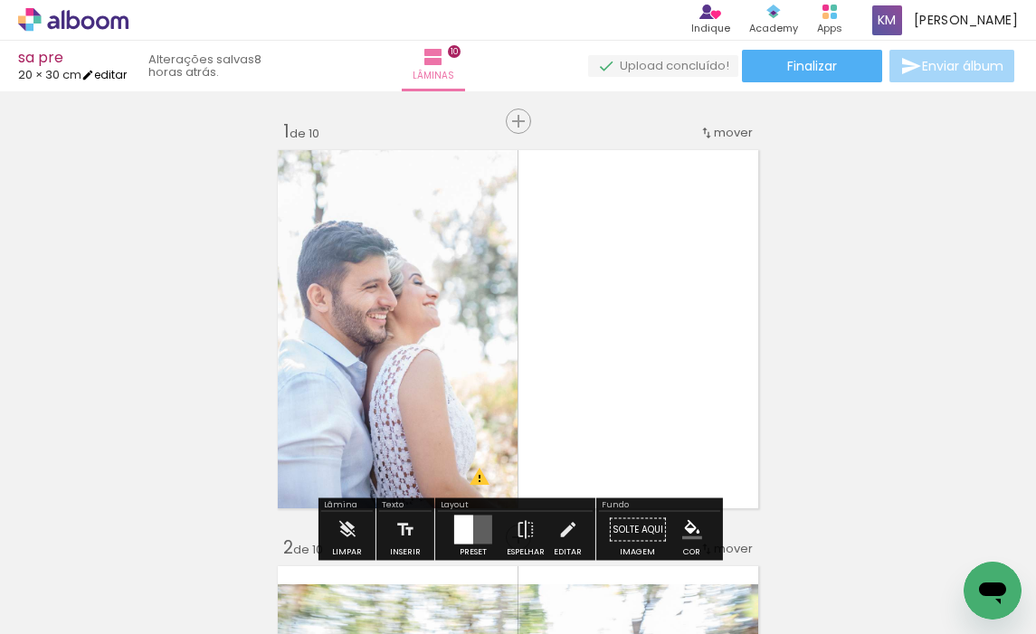
click at [113, 74] on link "editar" at bounding box center [103, 74] width 45 height 15
type input "30,5"
type input "40,6"
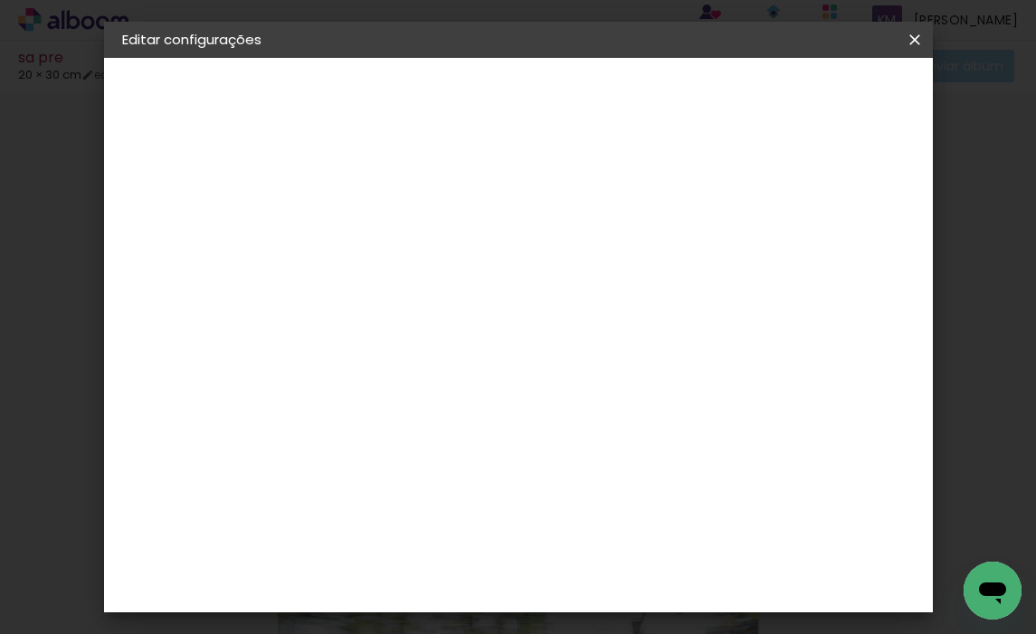
click at [911, 42] on iron-icon at bounding box center [915, 40] width 22 height 18
click at [912, 37] on iron-icon at bounding box center [915, 40] width 22 height 18
